Goal: Find specific page/section: Find specific page/section

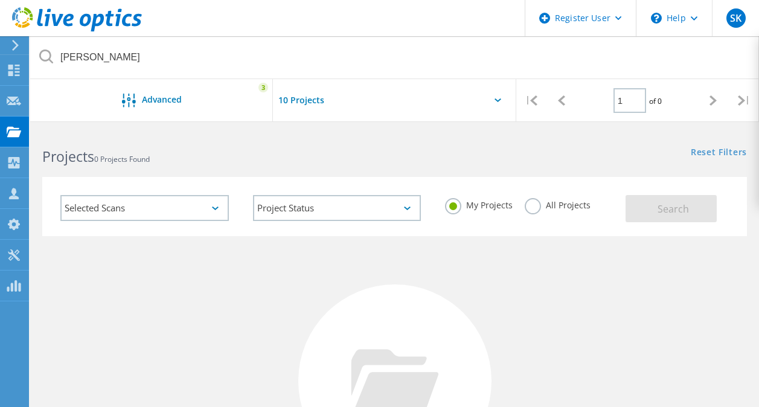
click at [110, 18] on icon at bounding box center [77, 19] width 130 height 25
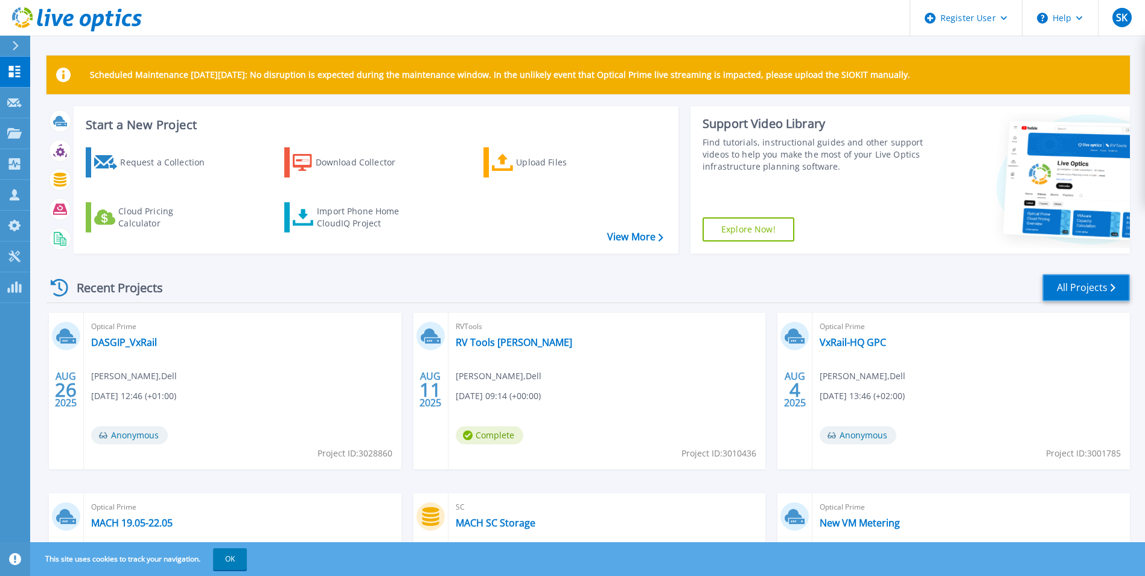
click at [1090, 295] on link "All Projects" at bounding box center [1087, 287] width 88 height 27
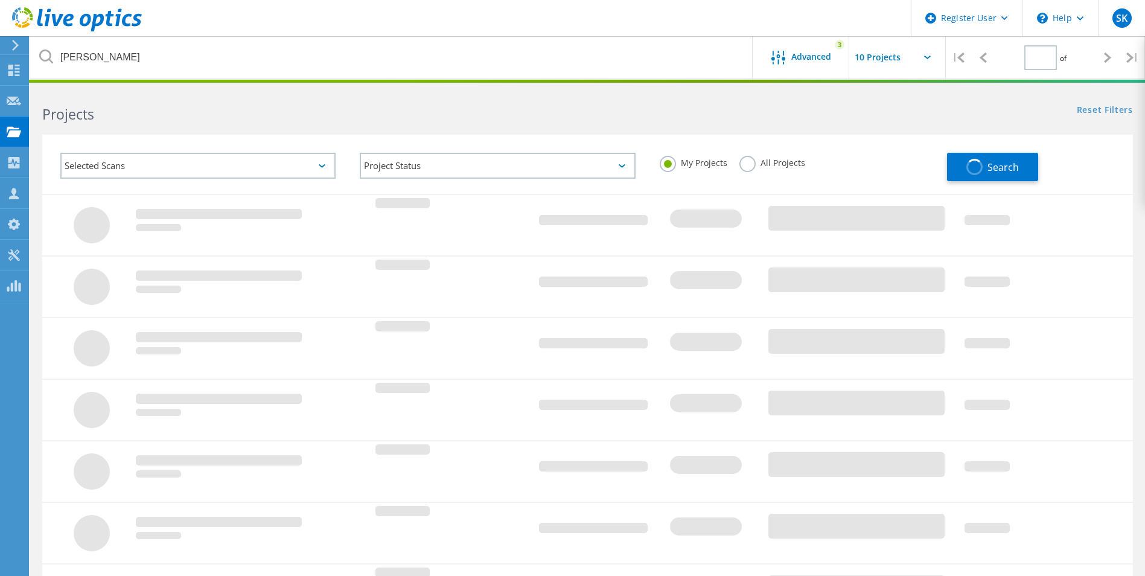
type input "1"
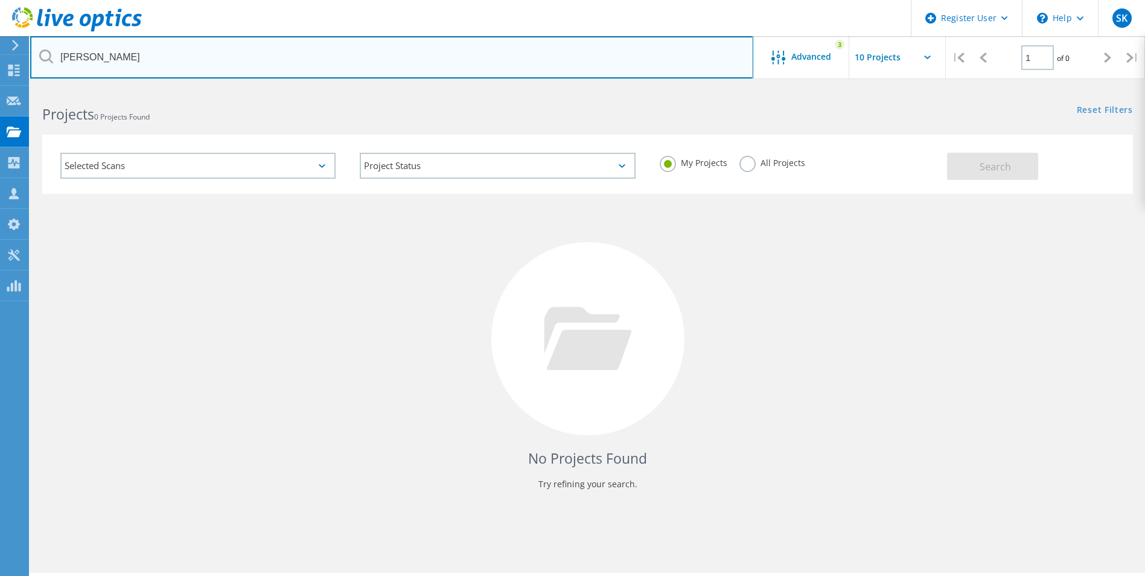
click at [208, 60] on input "[PERSON_NAME]" at bounding box center [391, 57] width 723 height 42
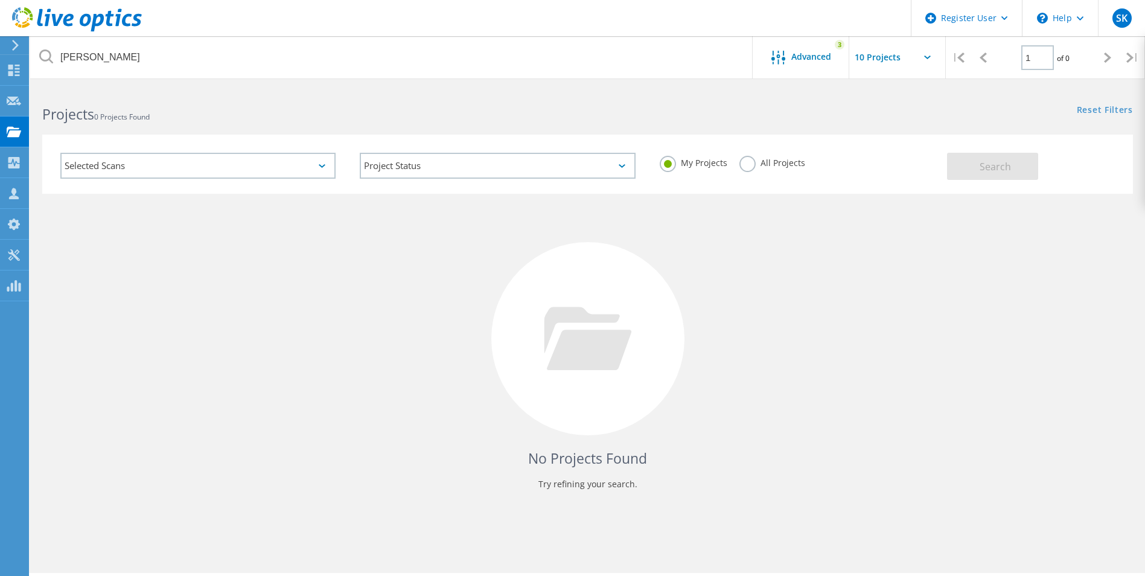
click at [772, 164] on label "All Projects" at bounding box center [773, 161] width 66 height 11
click at [0, 0] on input "All Projects" at bounding box center [0, 0] width 0 height 0
click at [979, 159] on button "Search" at bounding box center [992, 166] width 91 height 27
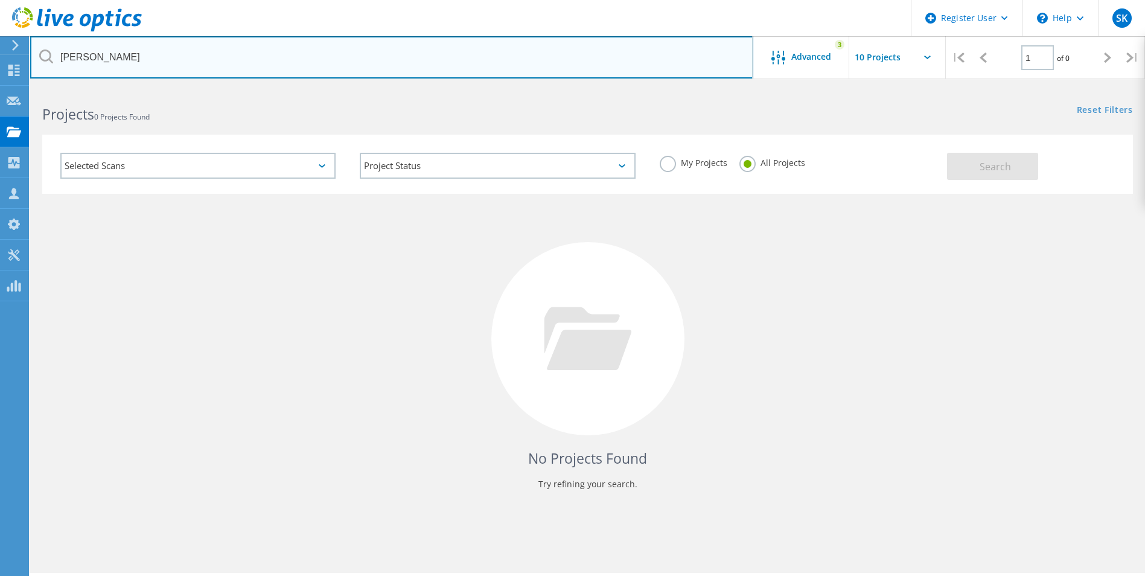
drag, startPoint x: 302, startPoint y: 66, endPoint x: -467, endPoint y: -10, distance: 772.9
click at [0, 0] on html "Register User \n Help Explore Helpful Articles Contact Support SK Dell User [PE…" at bounding box center [572, 304] width 1145 height 609
paste input "[EMAIL_ADDRESS][DOMAIN_NAME]"
type input "[EMAIL_ADDRESS][DOMAIN_NAME]"
